Goal: Communication & Community: Connect with others

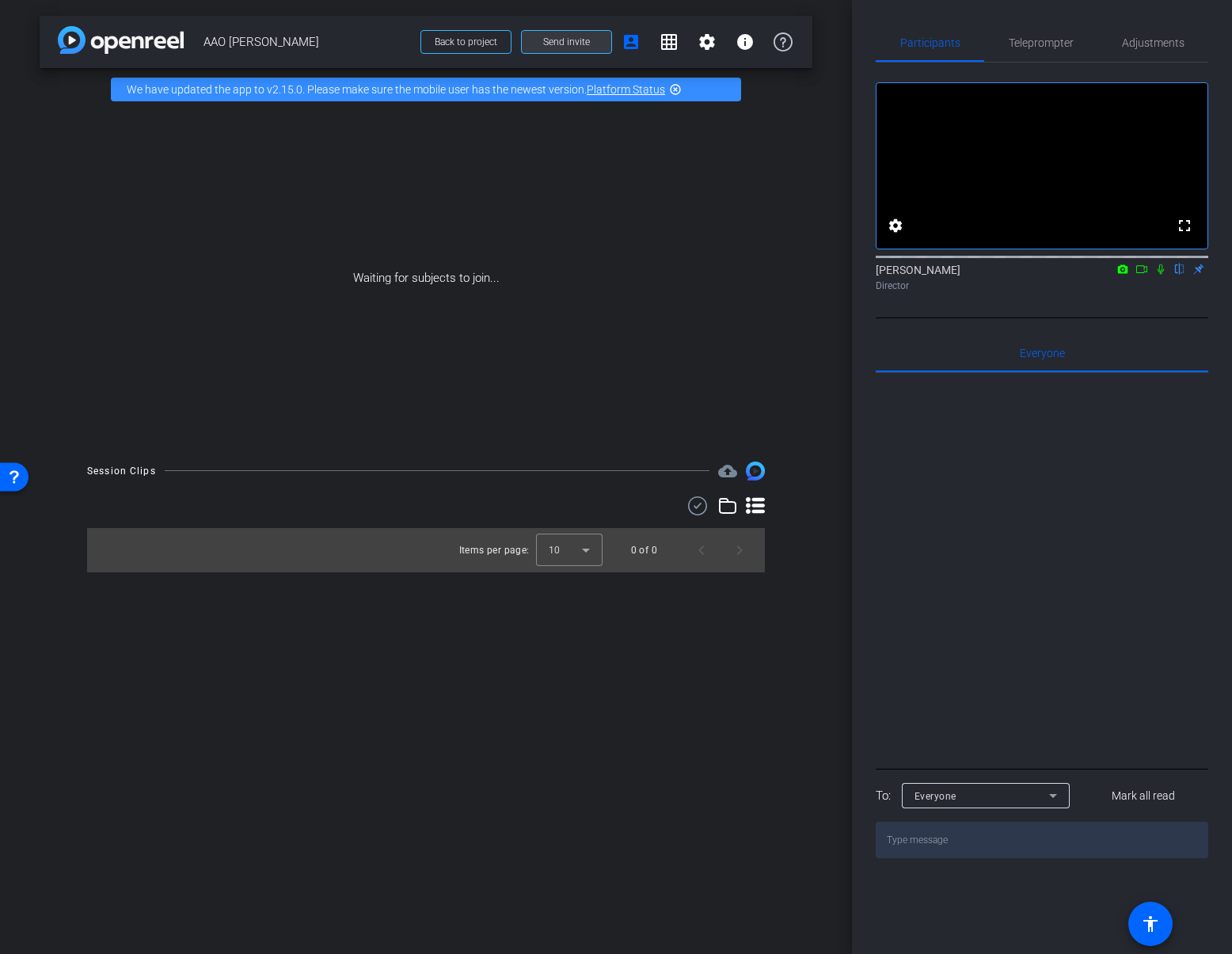
click at [576, 48] on span at bounding box center [567, 42] width 89 height 38
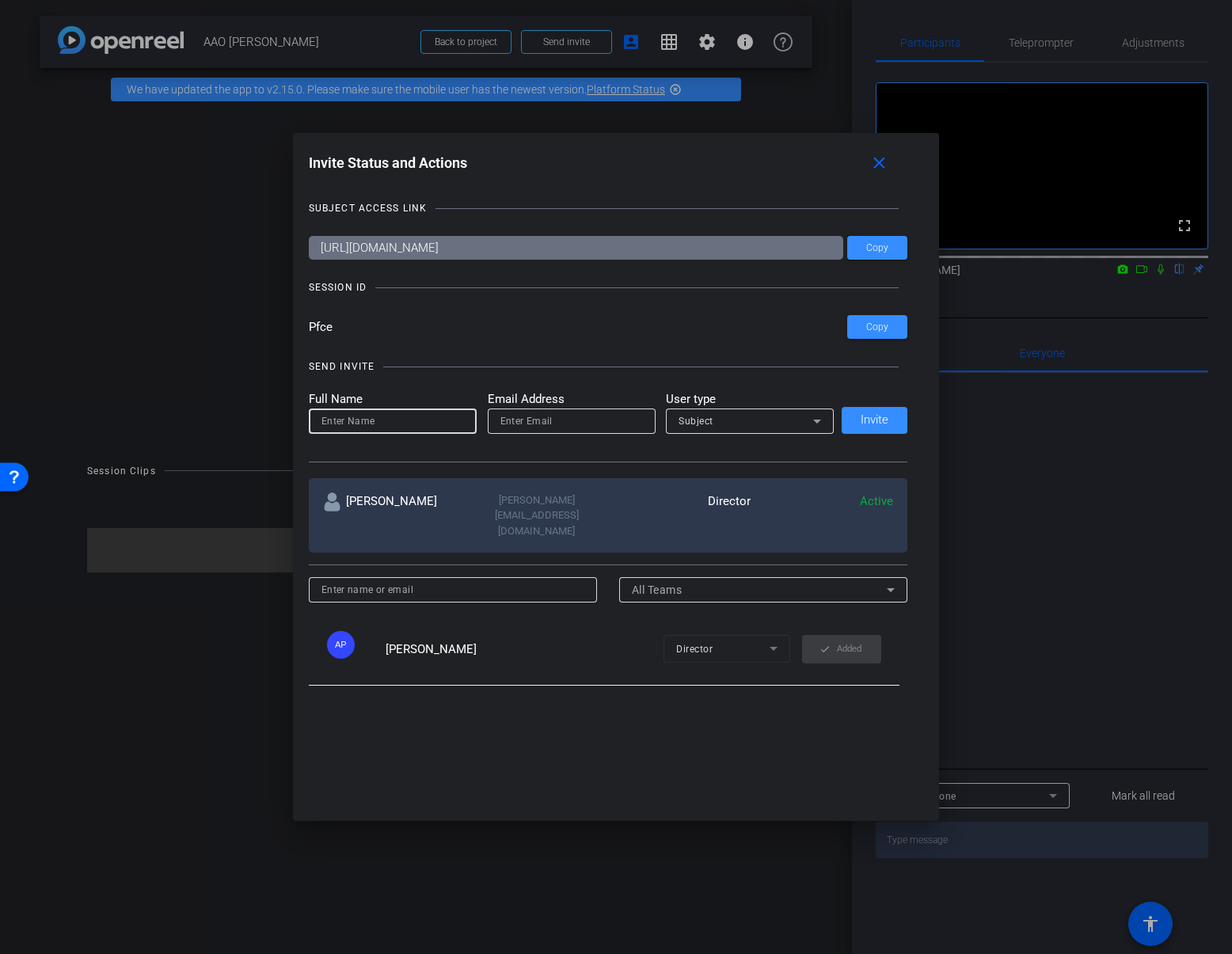
click at [404, 427] on input at bounding box center [393, 421] width 143 height 19
type input "t"
type input "shoot support"
click at [561, 424] on input "email" at bounding box center [572, 421] width 143 height 19
type input "a"
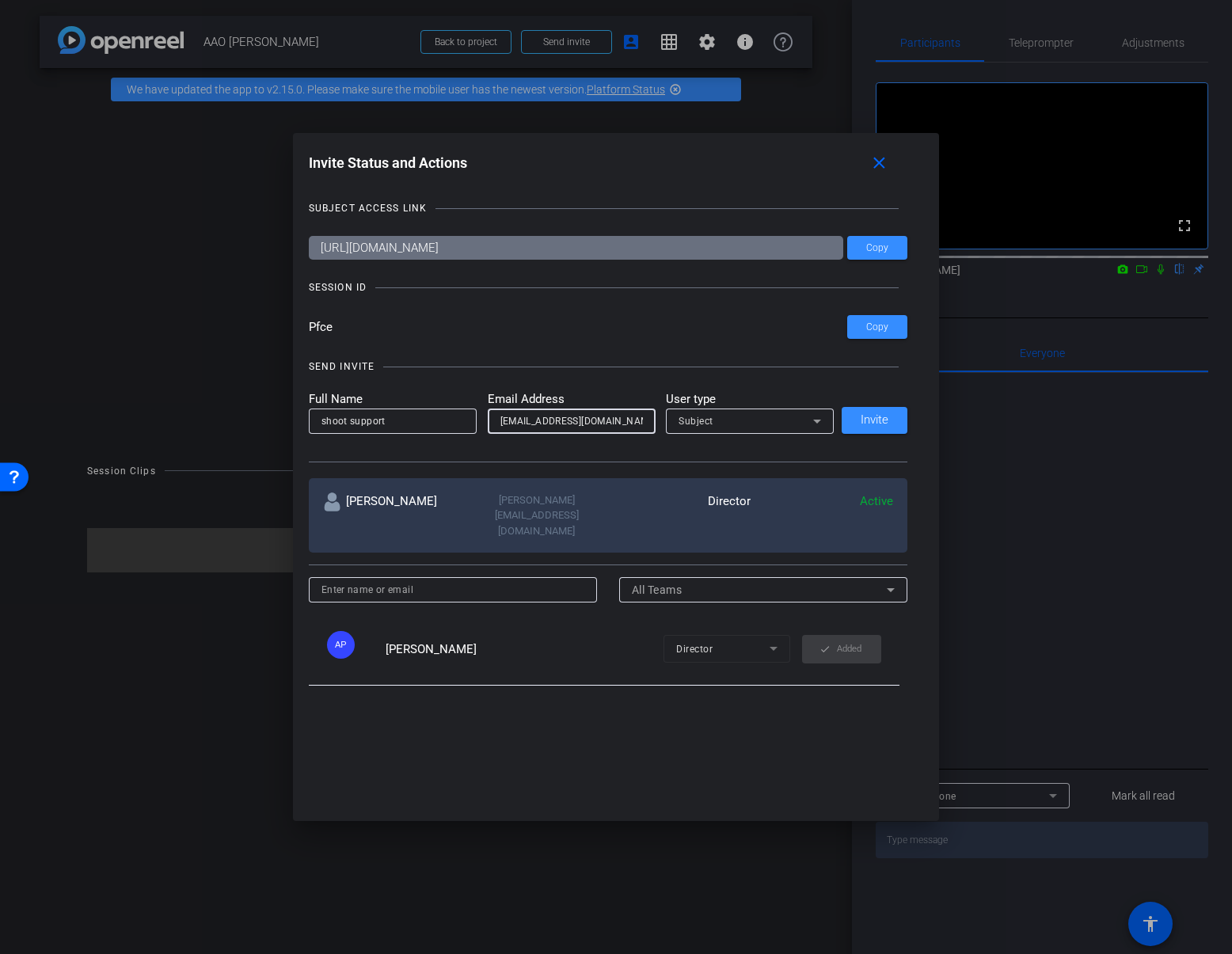
type input "[EMAIL_ADDRESS][DOMAIN_NAME]"
click at [721, 419] on div "Subject" at bounding box center [745, 420] width 135 height 20
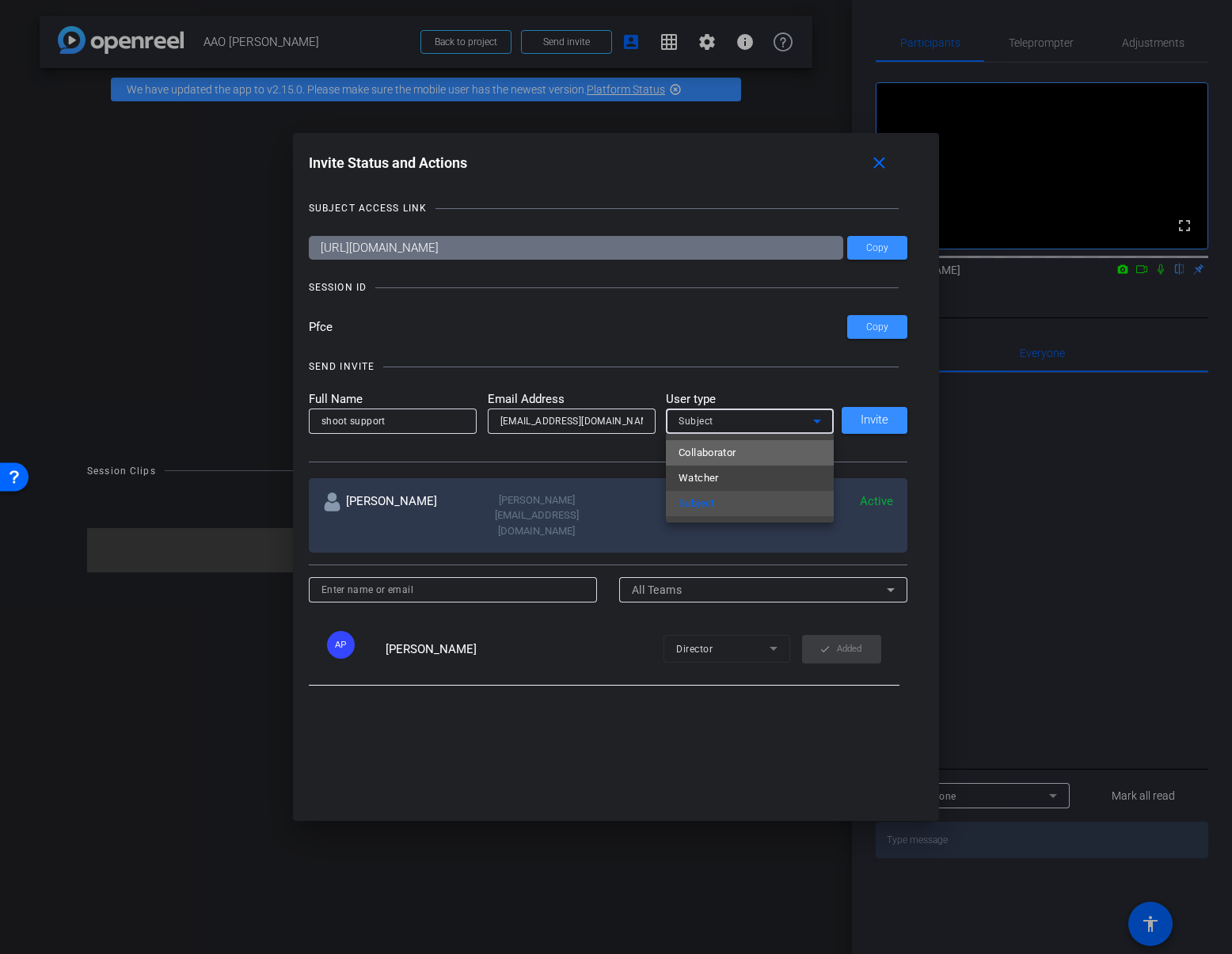
click at [718, 451] on span "Collaborator" at bounding box center [707, 453] width 58 height 19
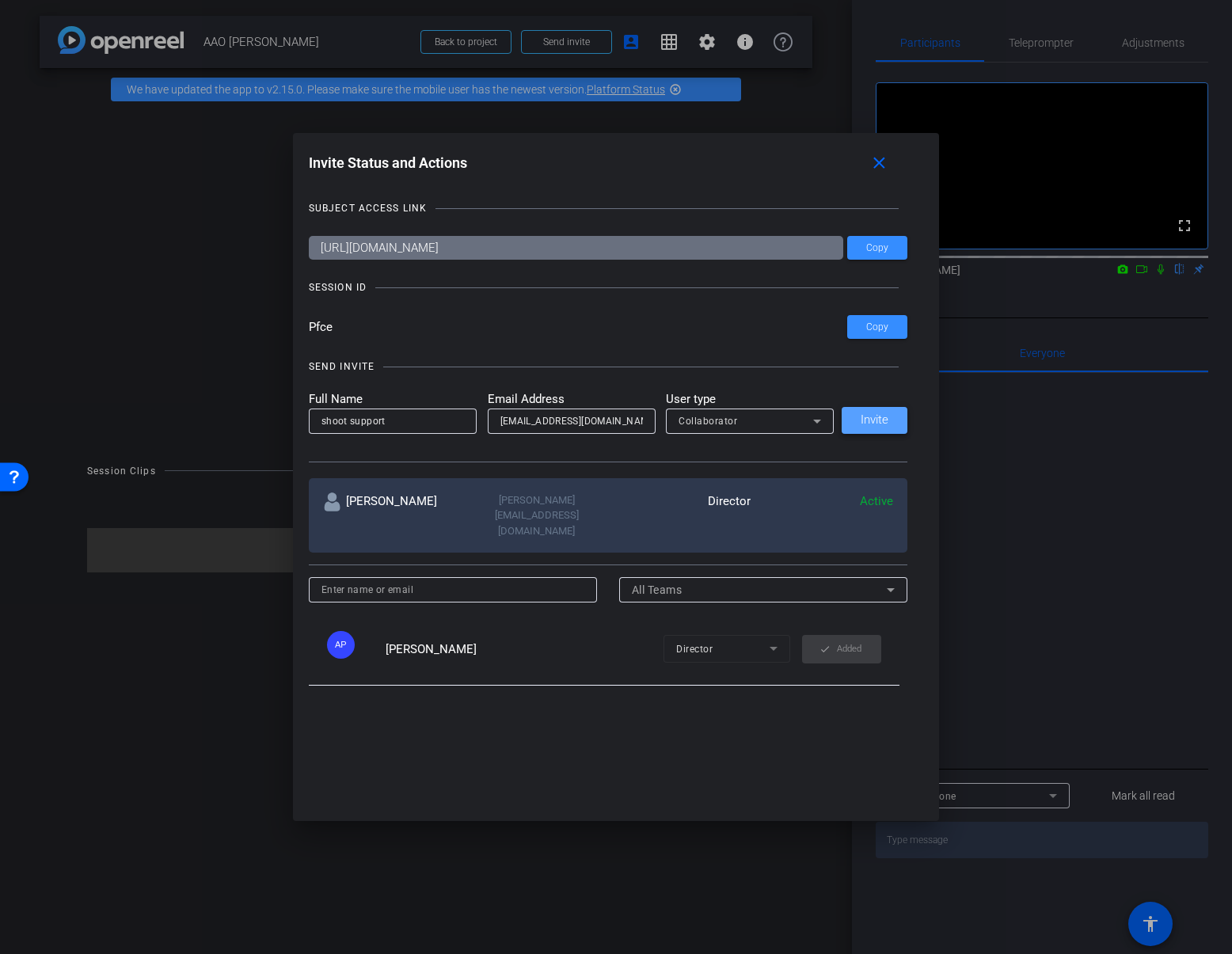
click at [886, 417] on span "Invite" at bounding box center [874, 420] width 28 height 12
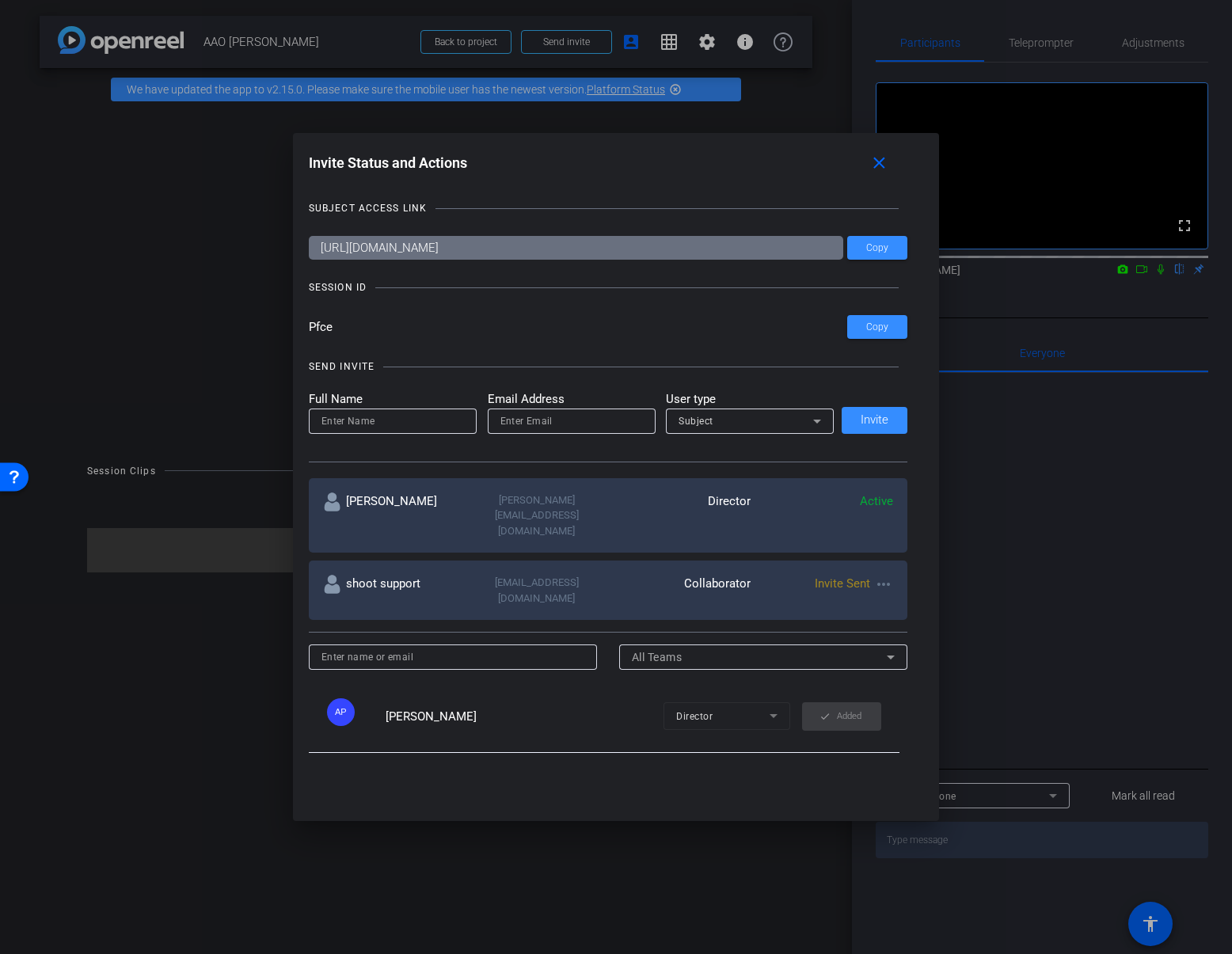
click at [352, 424] on input at bounding box center [393, 421] width 143 height 19
type input "[PERSON_NAME]"
click at [508, 417] on input "email" at bounding box center [572, 421] width 143 height 19
click at [506, 420] on input "email" at bounding box center [572, 421] width 143 height 19
paste input "[PERSON_NAME][EMAIL_ADDRESS][PERSON_NAME][DOMAIN_NAME]"
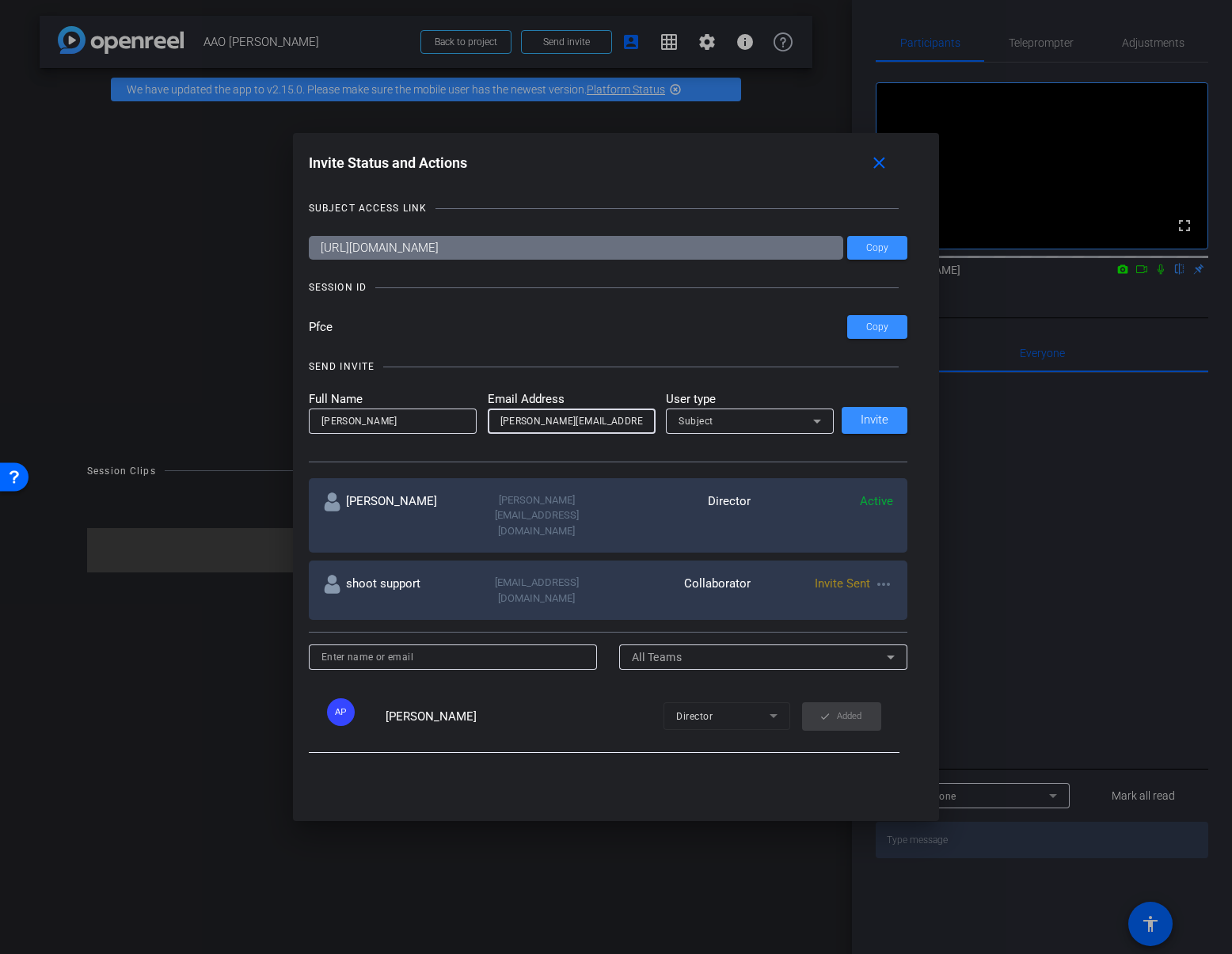
scroll to position [0, 32]
type input "[PERSON_NAME][EMAIL_ADDRESS][PERSON_NAME][DOMAIN_NAME]"
click at [802, 419] on div "Subject" at bounding box center [745, 420] width 135 height 20
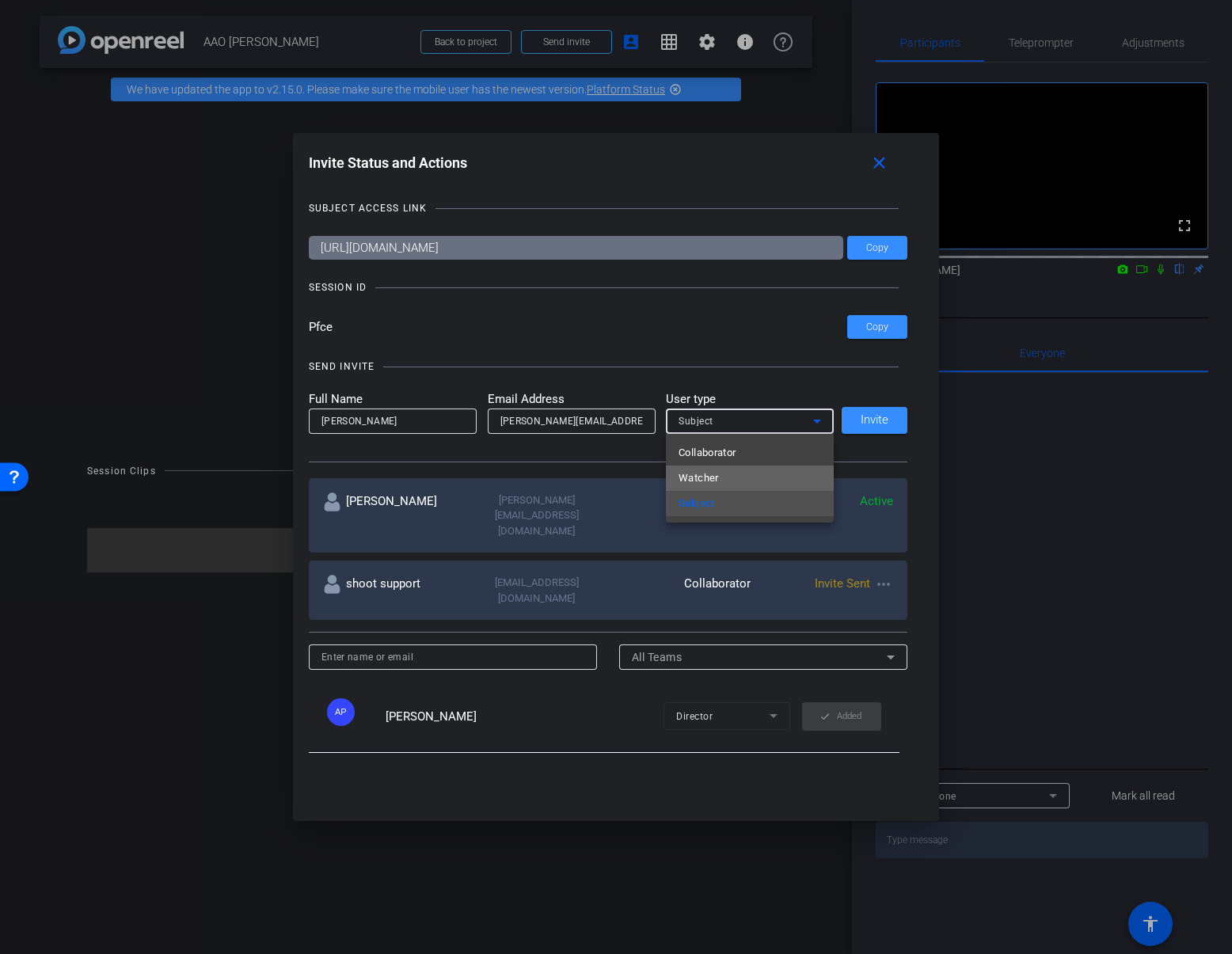
click at [726, 480] on mat-option "Watcher" at bounding box center [750, 478] width 168 height 25
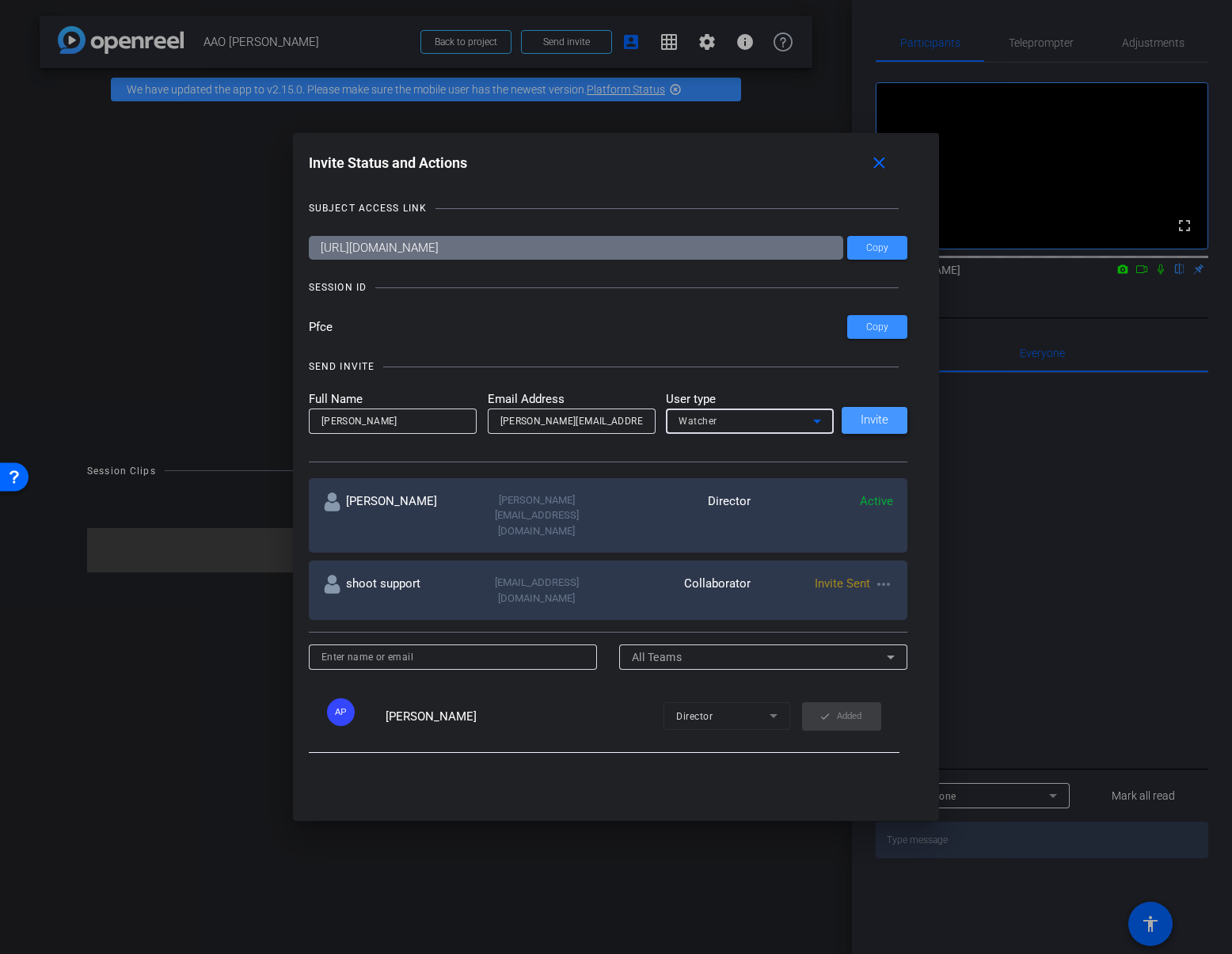
click at [885, 419] on span "Invite" at bounding box center [874, 420] width 28 height 12
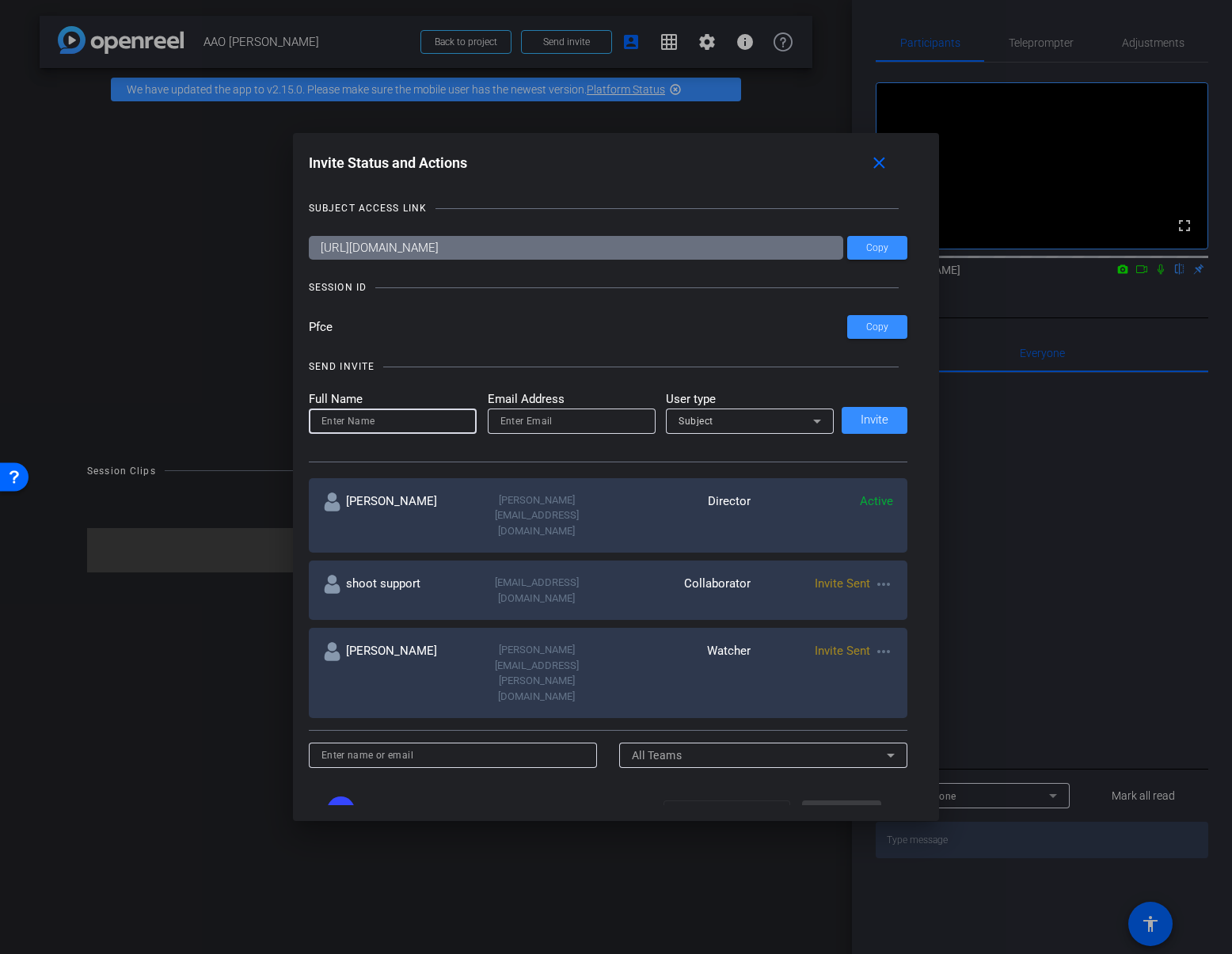
click at [353, 423] on input at bounding box center [393, 421] width 143 height 19
type input "[PERSON_NAME]"
click at [539, 425] on input "email" at bounding box center [572, 421] width 143 height 19
paste input "[EMAIL_ADDRESS][PERSON_NAME][DOMAIN_NAME]"
type input "[EMAIL_ADDRESS][PERSON_NAME][DOMAIN_NAME]"
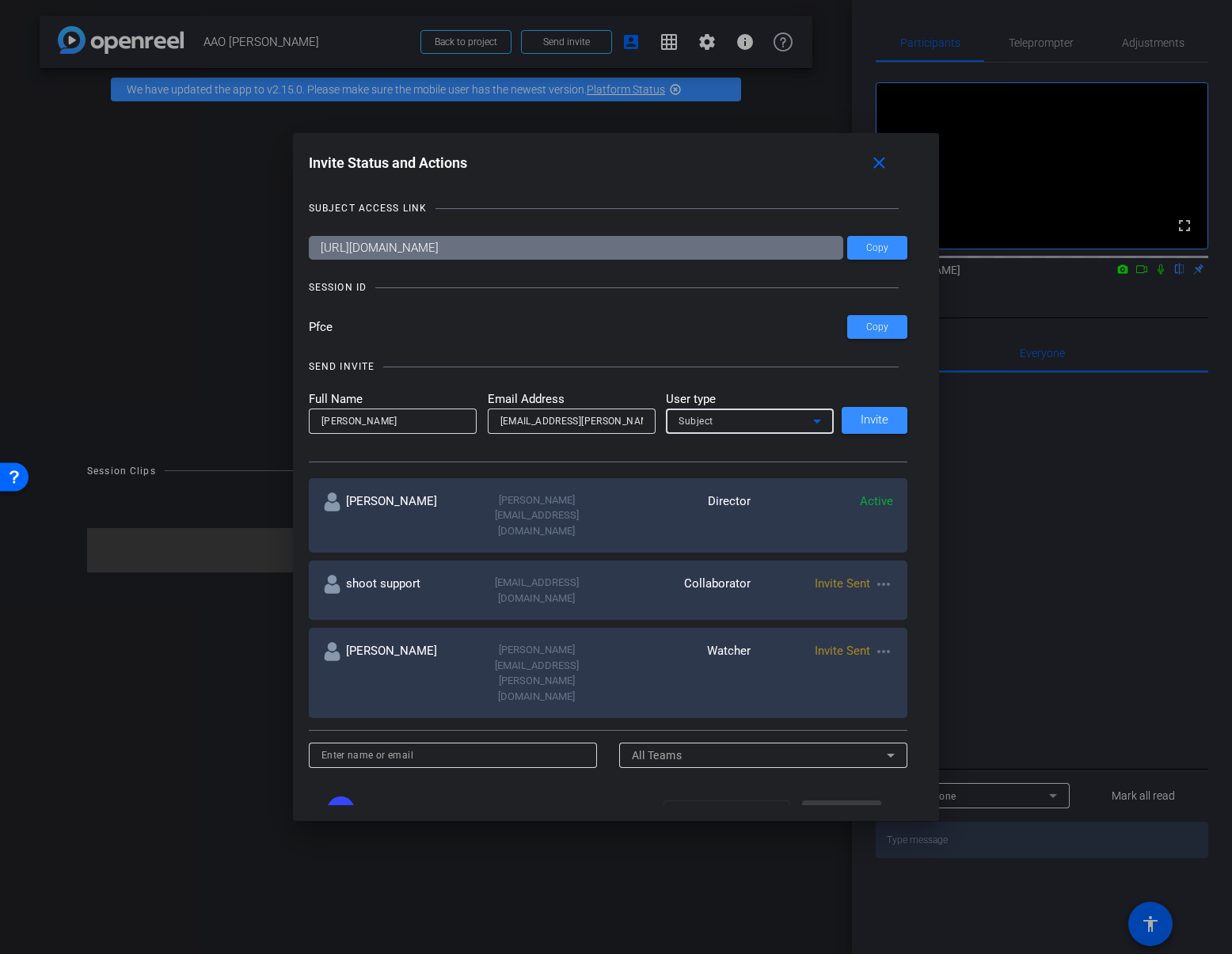
click at [769, 415] on div "Subject" at bounding box center [745, 420] width 135 height 20
click at [742, 467] on mat-option "Watcher" at bounding box center [750, 478] width 168 height 25
click at [875, 414] on span "Invite" at bounding box center [874, 420] width 28 height 12
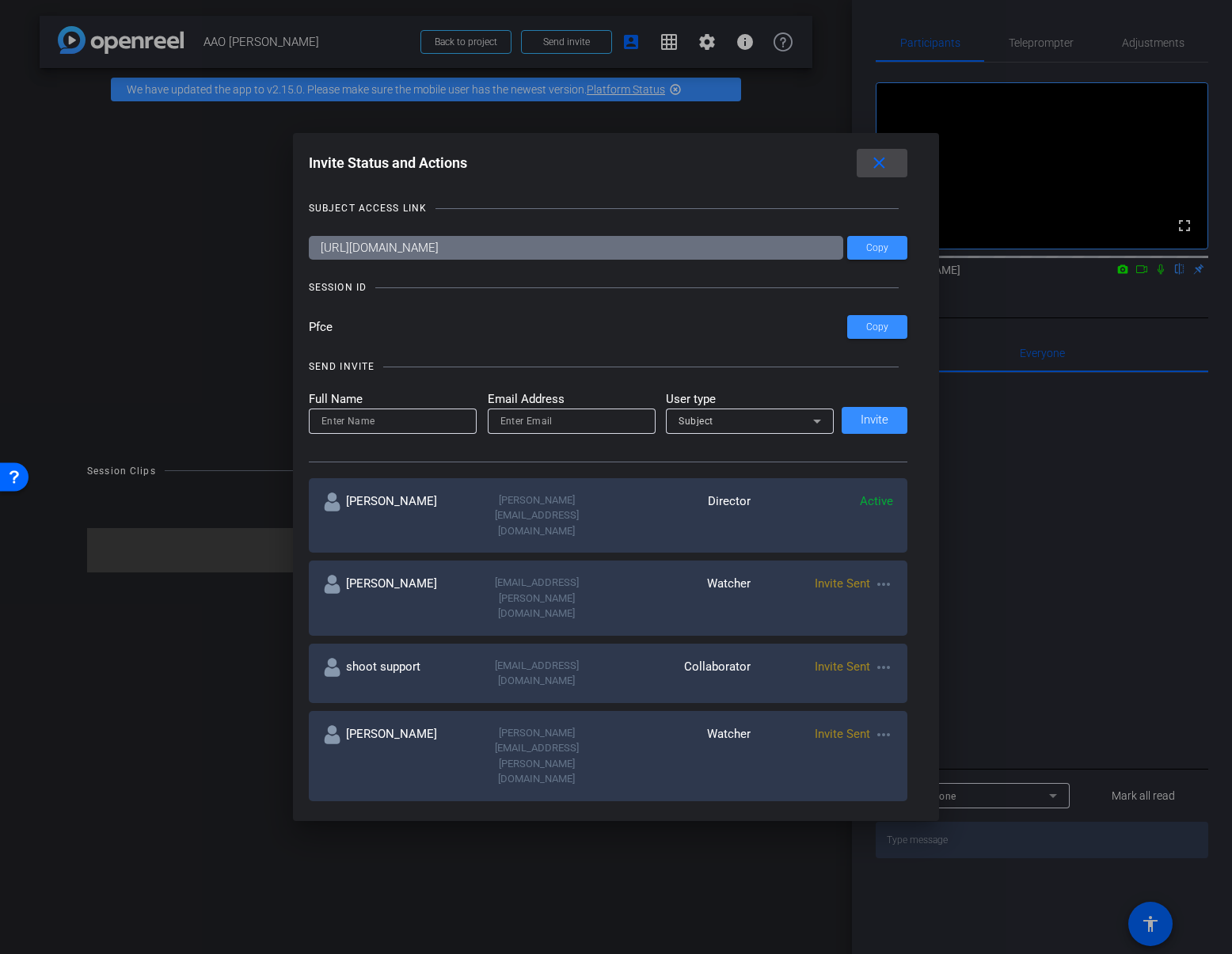
click at [876, 164] on mat-icon "close" at bounding box center [879, 163] width 20 height 20
